Goal: Go to known website: Access a specific website the user already knows

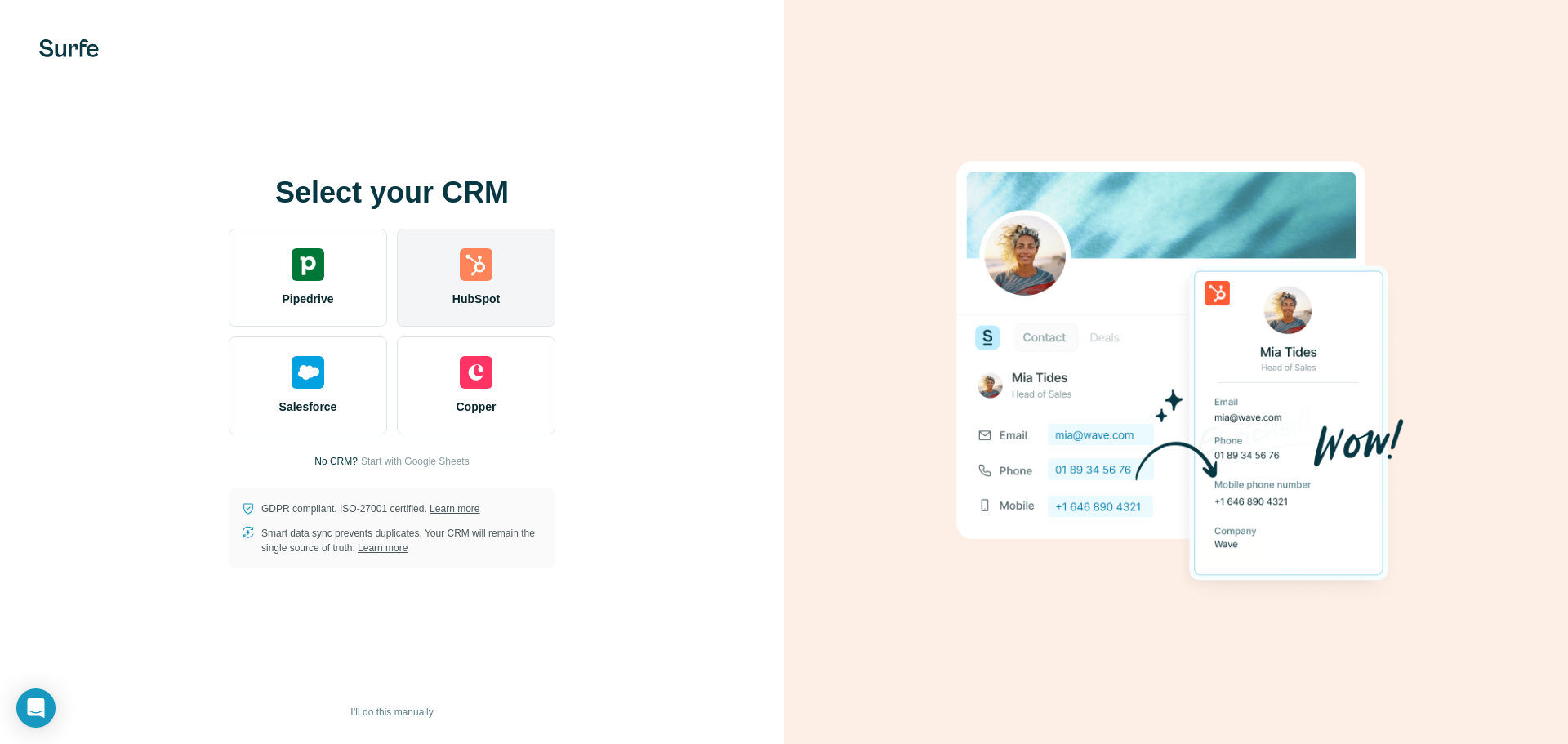
click at [490, 275] on img at bounding box center [476, 265] width 33 height 33
click at [506, 291] on div "HubSpot" at bounding box center [476, 277] width 159 height 98
click at [477, 282] on div "HubSpot" at bounding box center [476, 277] width 159 height 98
click at [443, 266] on div "HubSpot" at bounding box center [476, 277] width 159 height 98
